Goal: Task Accomplishment & Management: Manage account settings

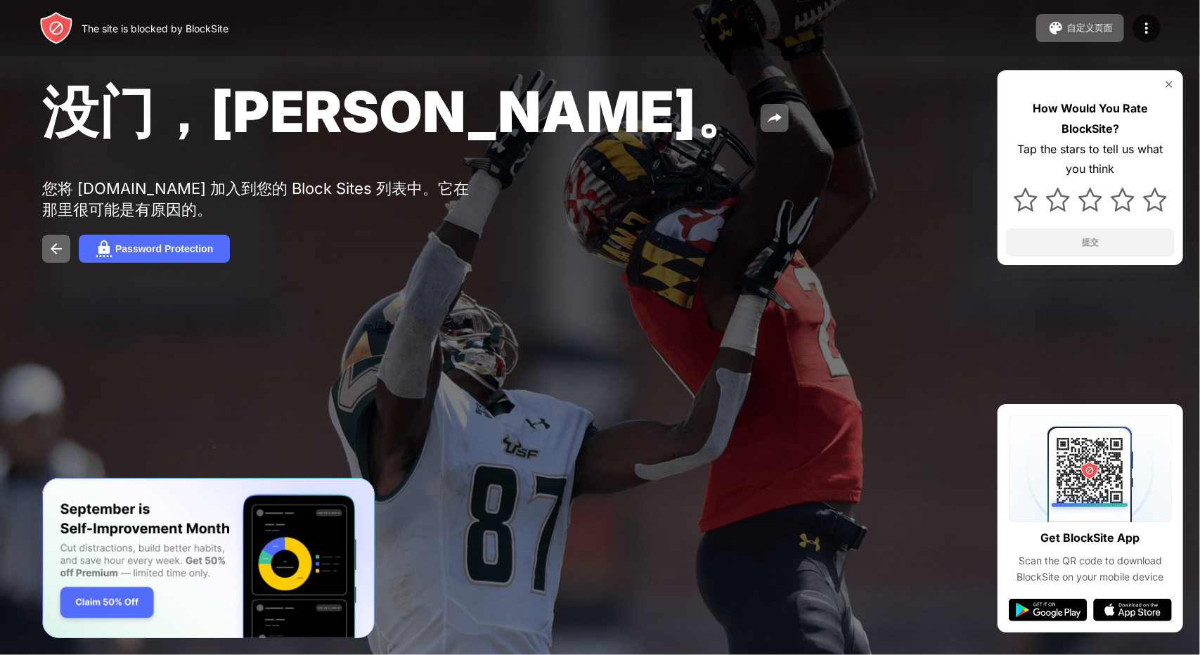
drag, startPoint x: 656, startPoint y: 204, endPoint x: 635, endPoint y: 223, distance: 28.4
click at [656, 203] on div "没门，[PERSON_NAME]。 您将 [DOMAIN_NAME] 加入到您的 Block Sites 列表中。它在那里很可能是有原因的。 Password…" at bounding box center [600, 169] width 1200 height 339
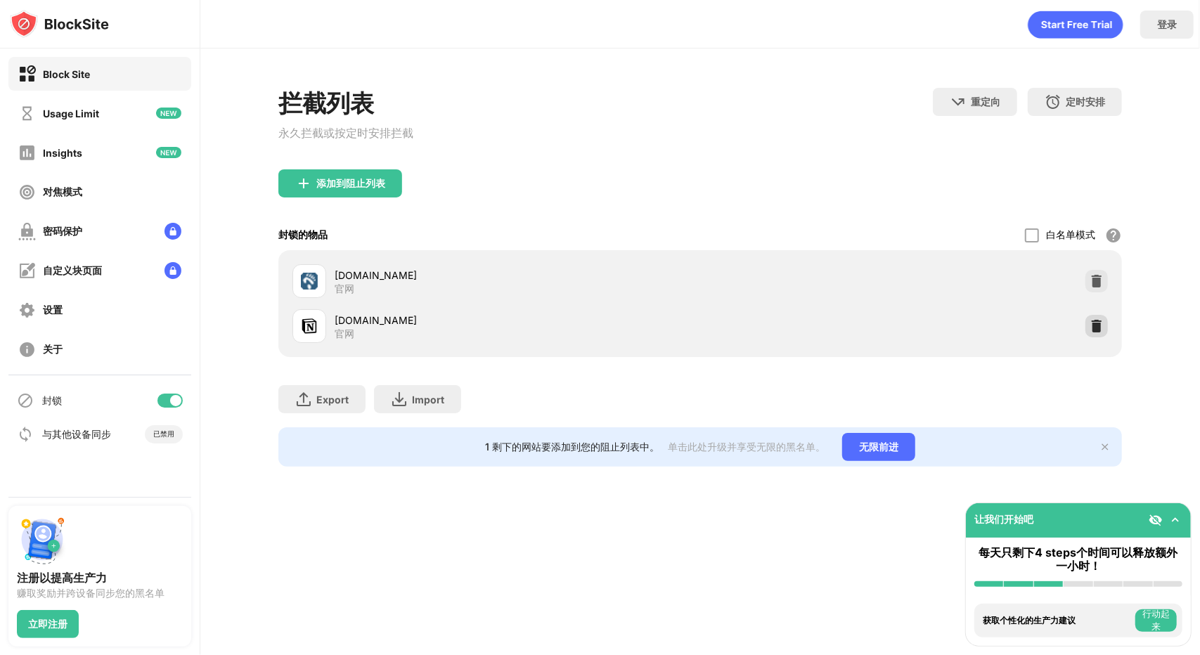
click at [1104, 325] on div at bounding box center [1096, 326] width 22 height 22
